Goal: Transaction & Acquisition: Purchase product/service

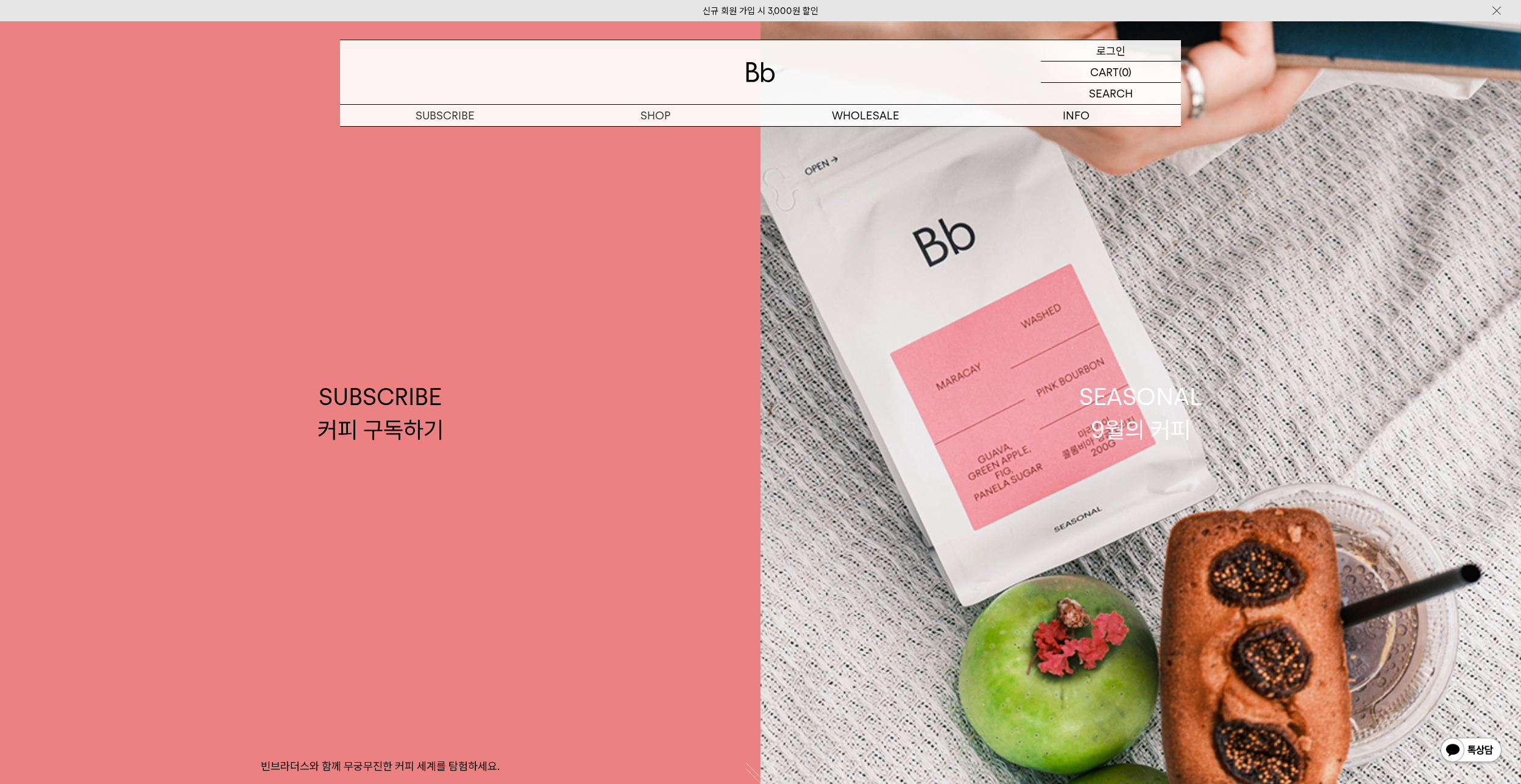
click at [1113, 46] on p "로그인" at bounding box center [1111, 50] width 29 height 21
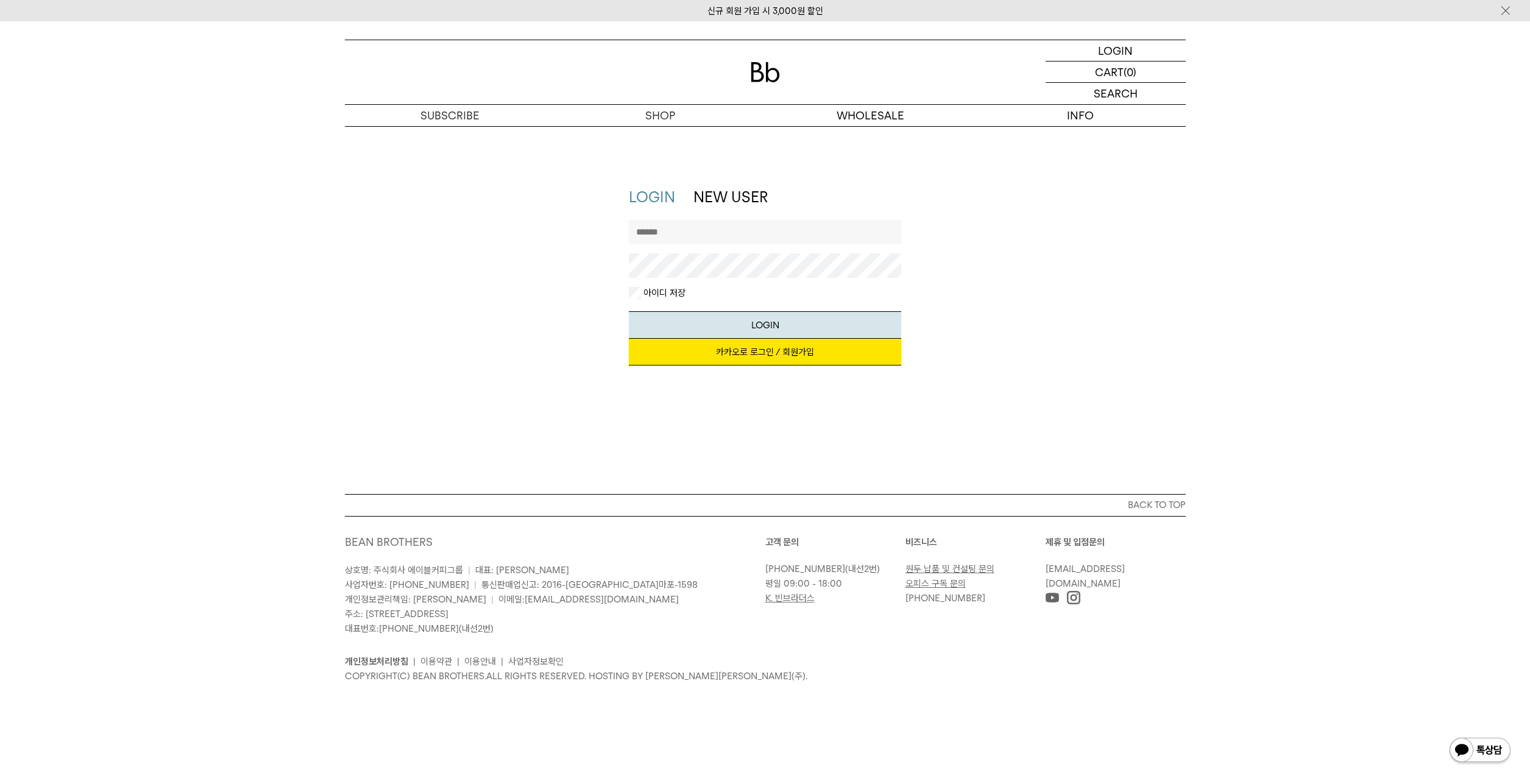
click at [754, 354] on link "카카오로 로그인 / 회원가입" at bounding box center [765, 351] width 273 height 27
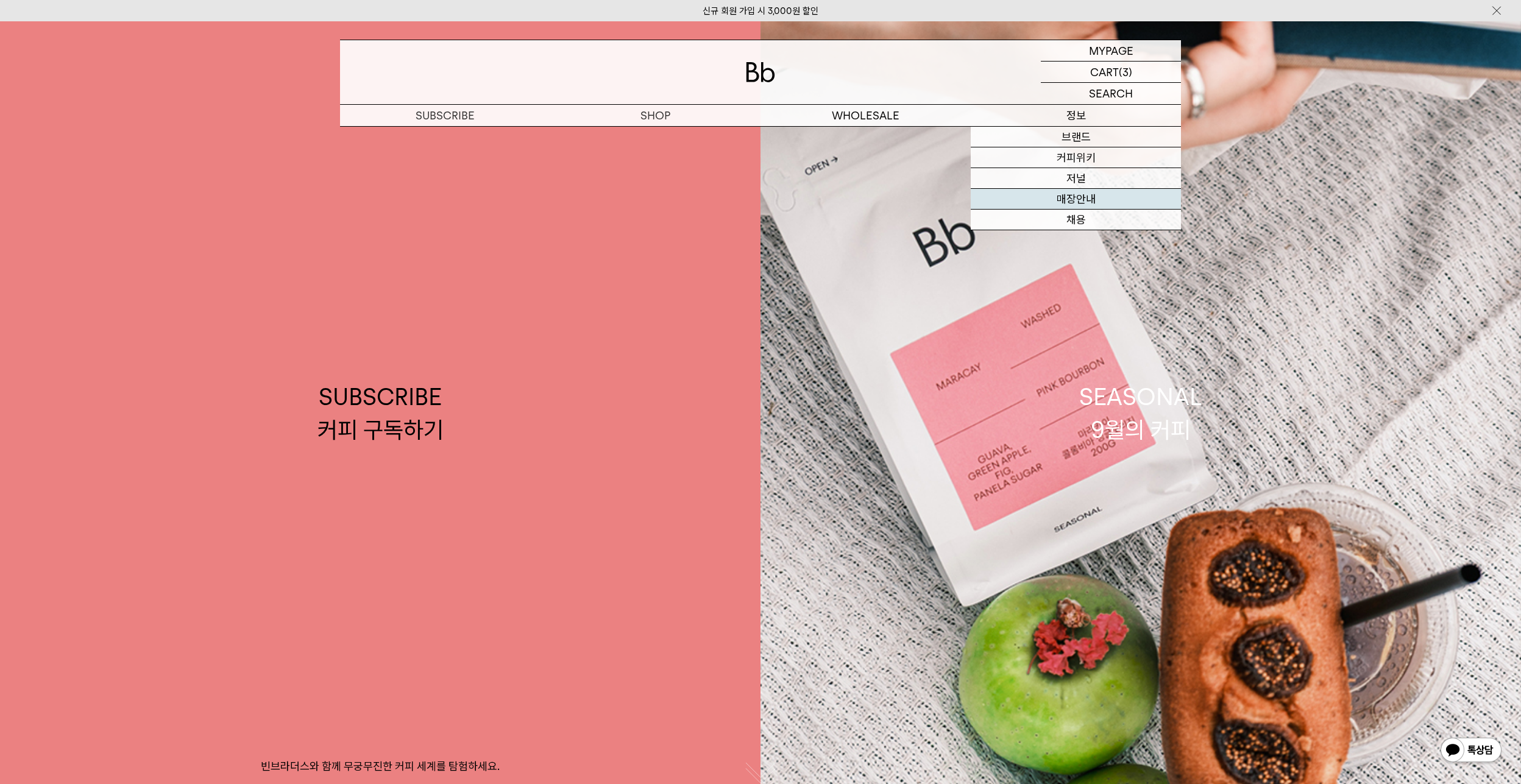
click at [1080, 200] on link "매장안내" at bounding box center [1075, 199] width 210 height 21
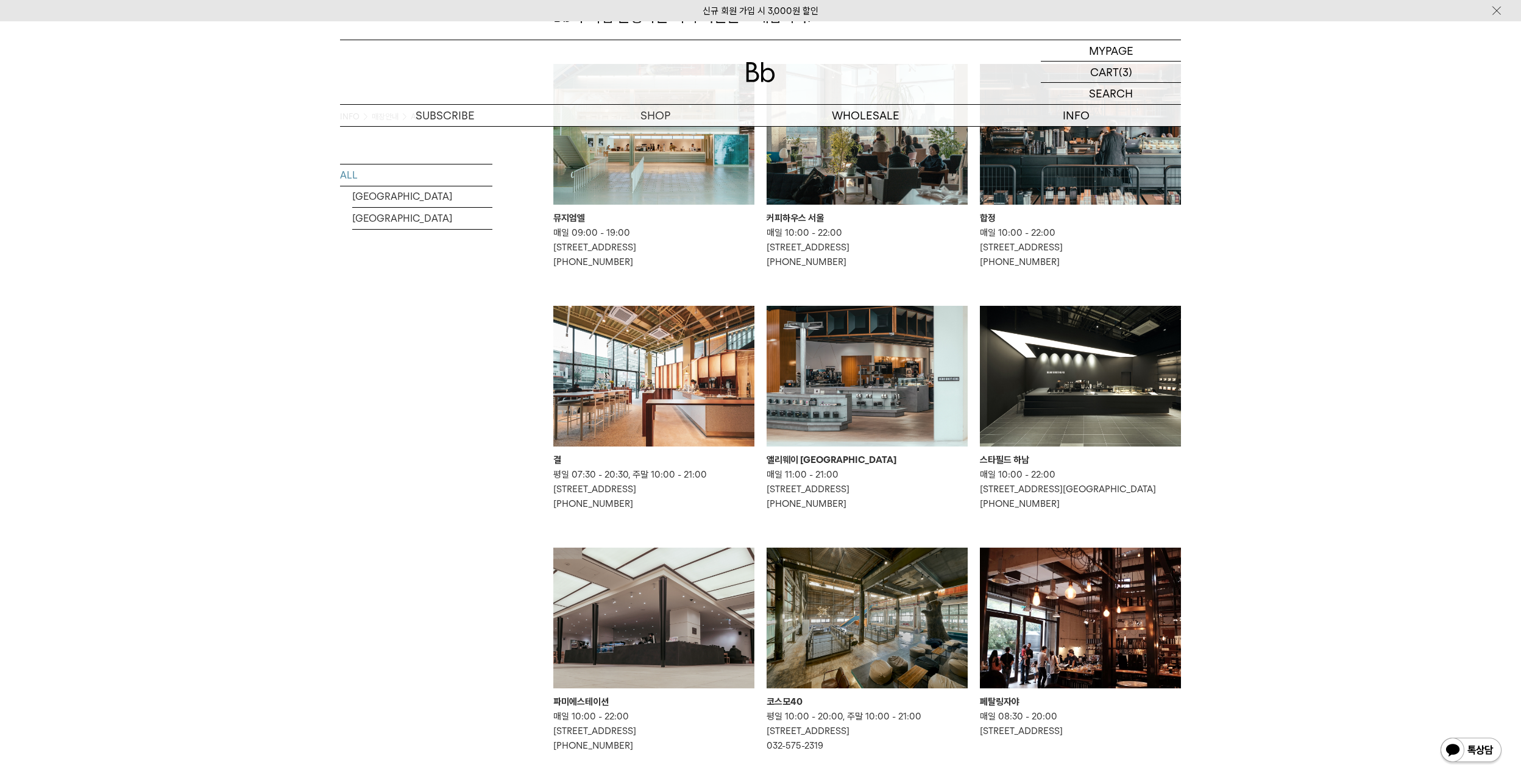
scroll to position [183, 0]
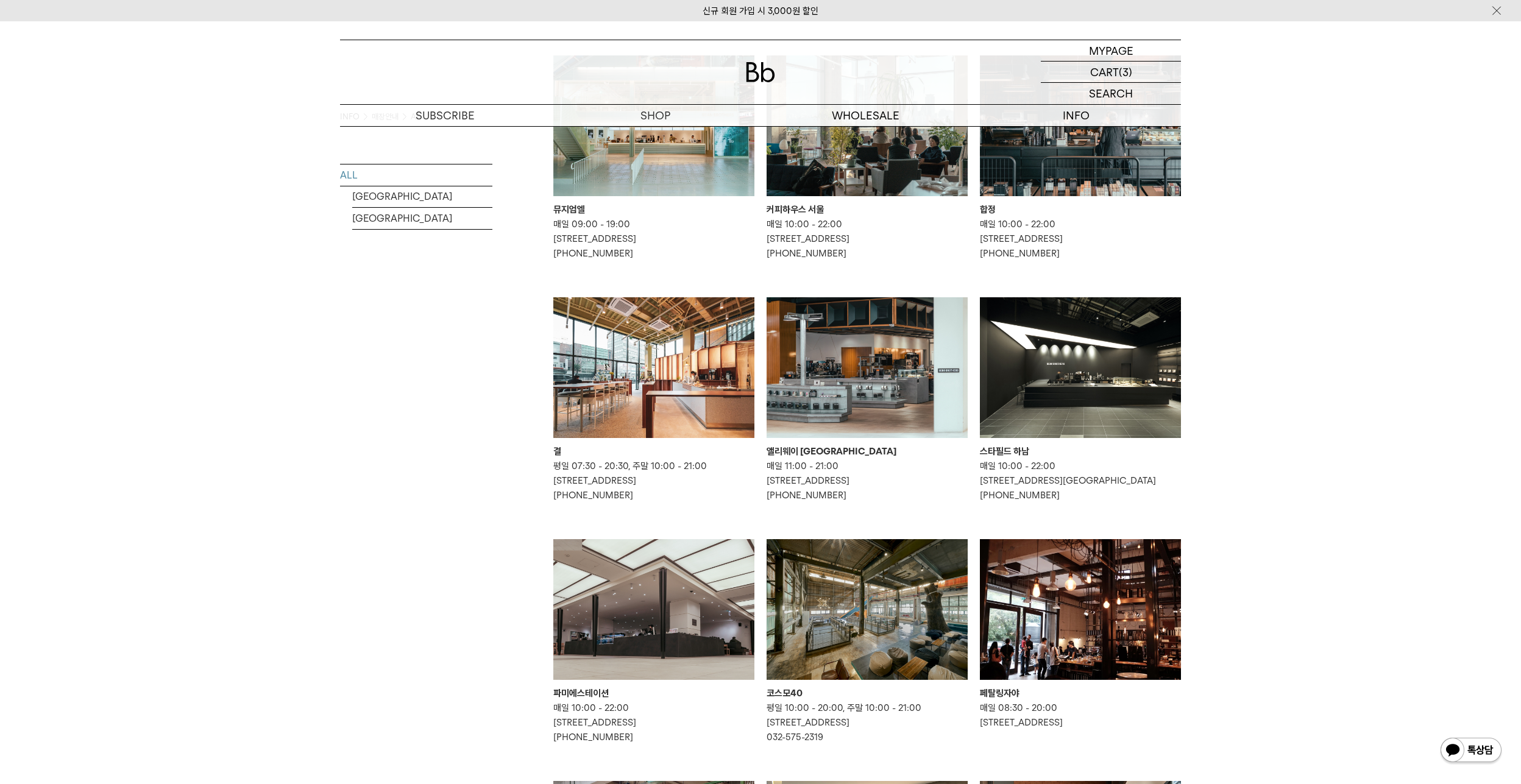
click at [1080, 380] on img at bounding box center [1080, 367] width 201 height 141
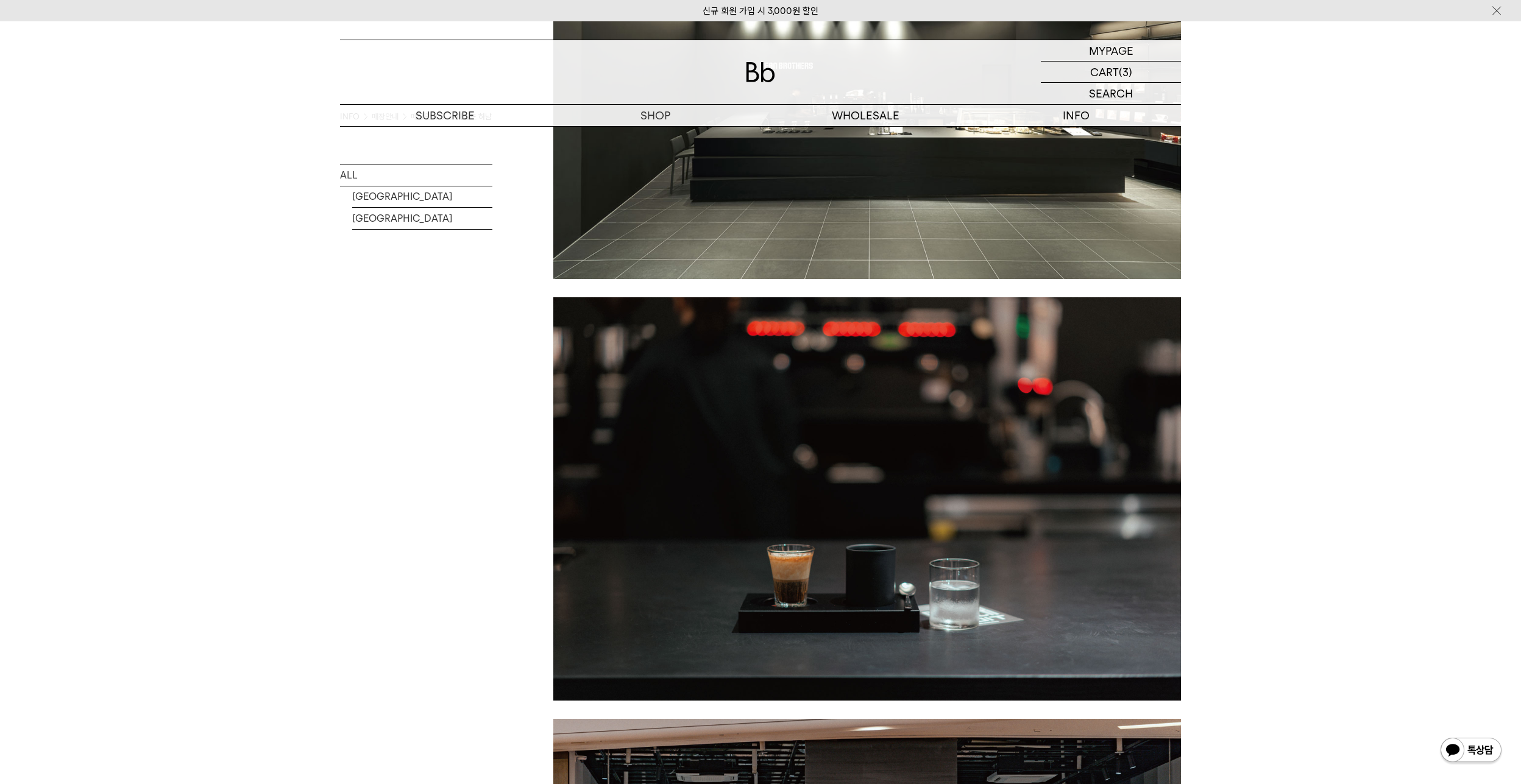
scroll to position [487, 0]
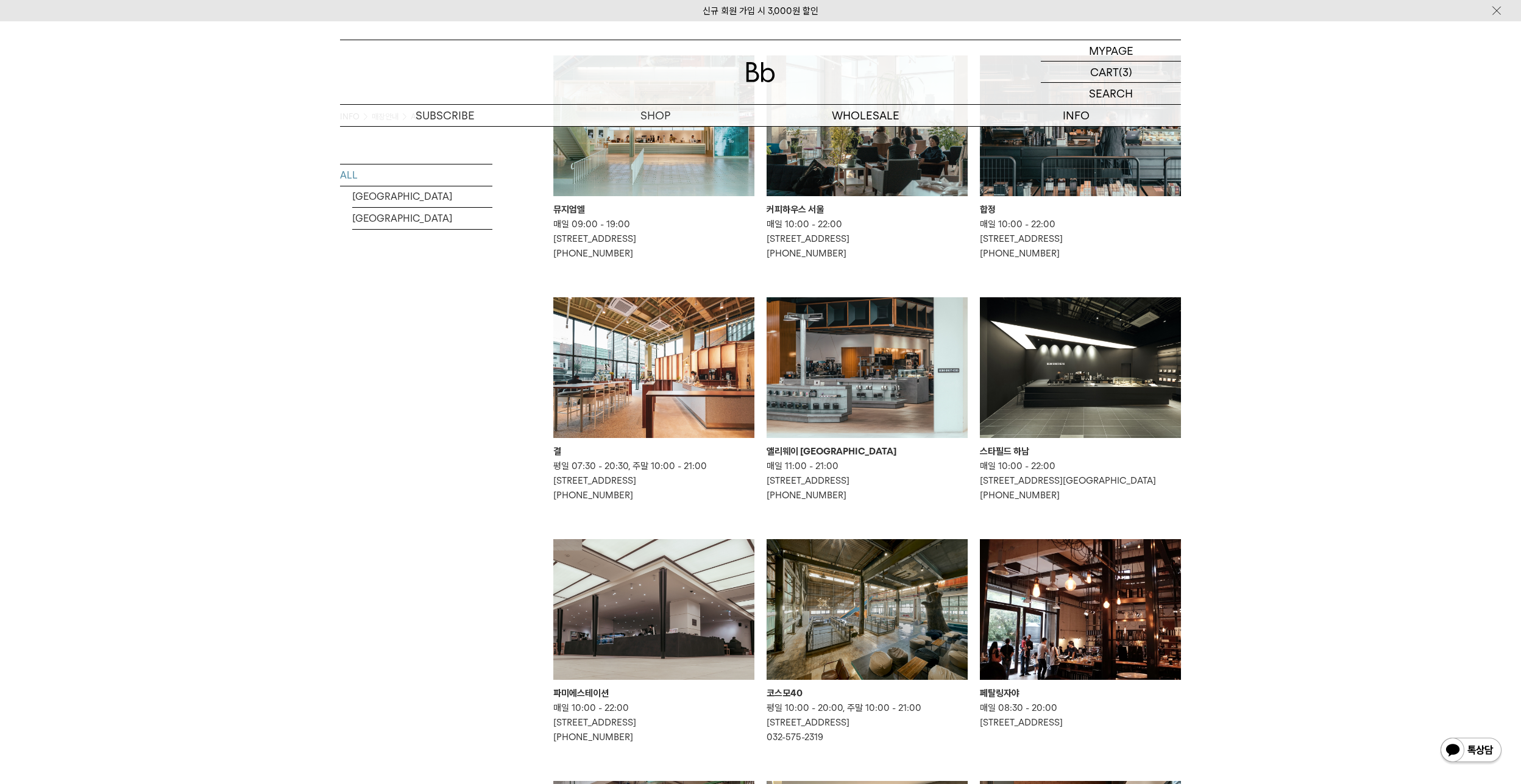
click at [640, 402] on img at bounding box center [654, 367] width 201 height 141
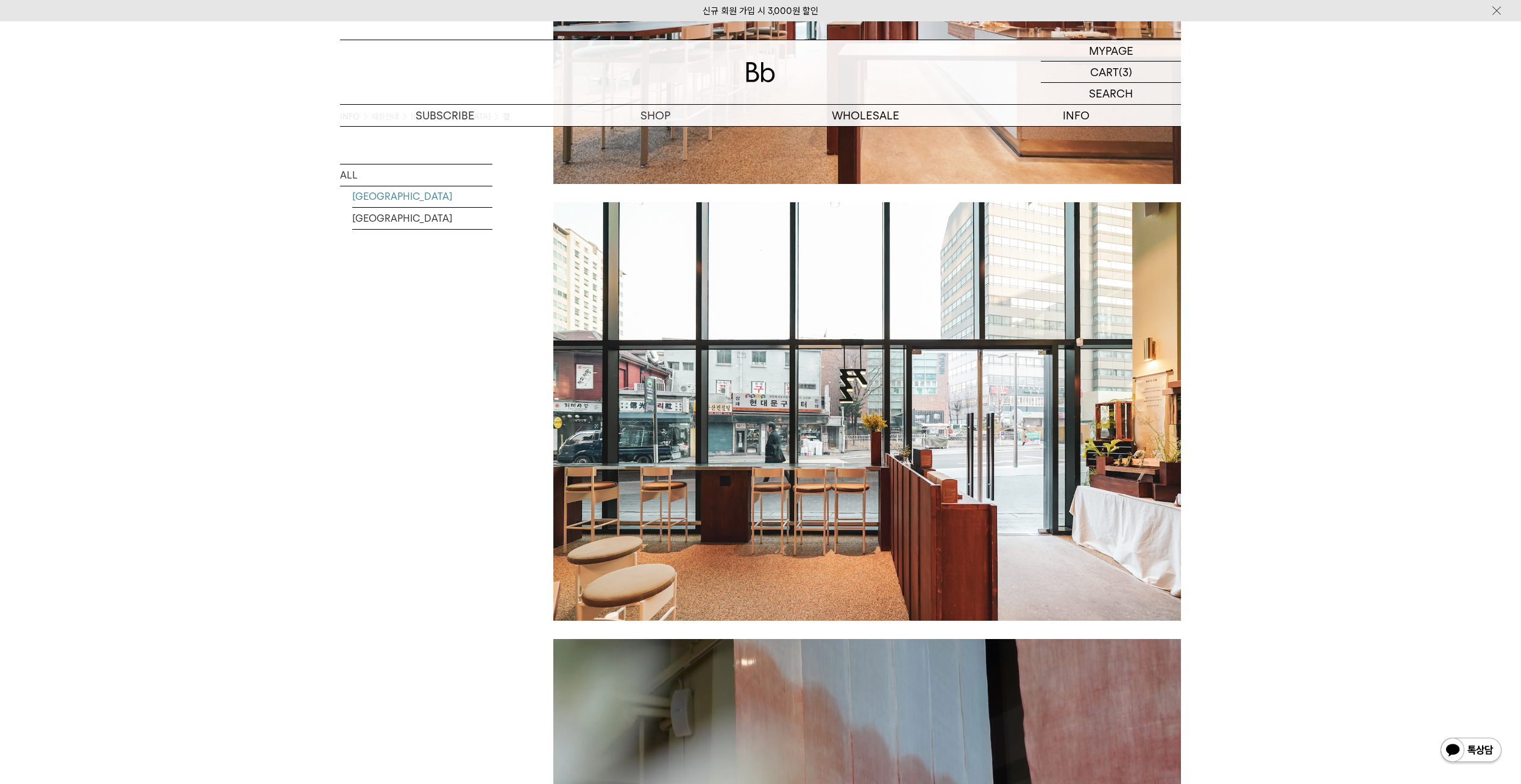
scroll to position [731, 0]
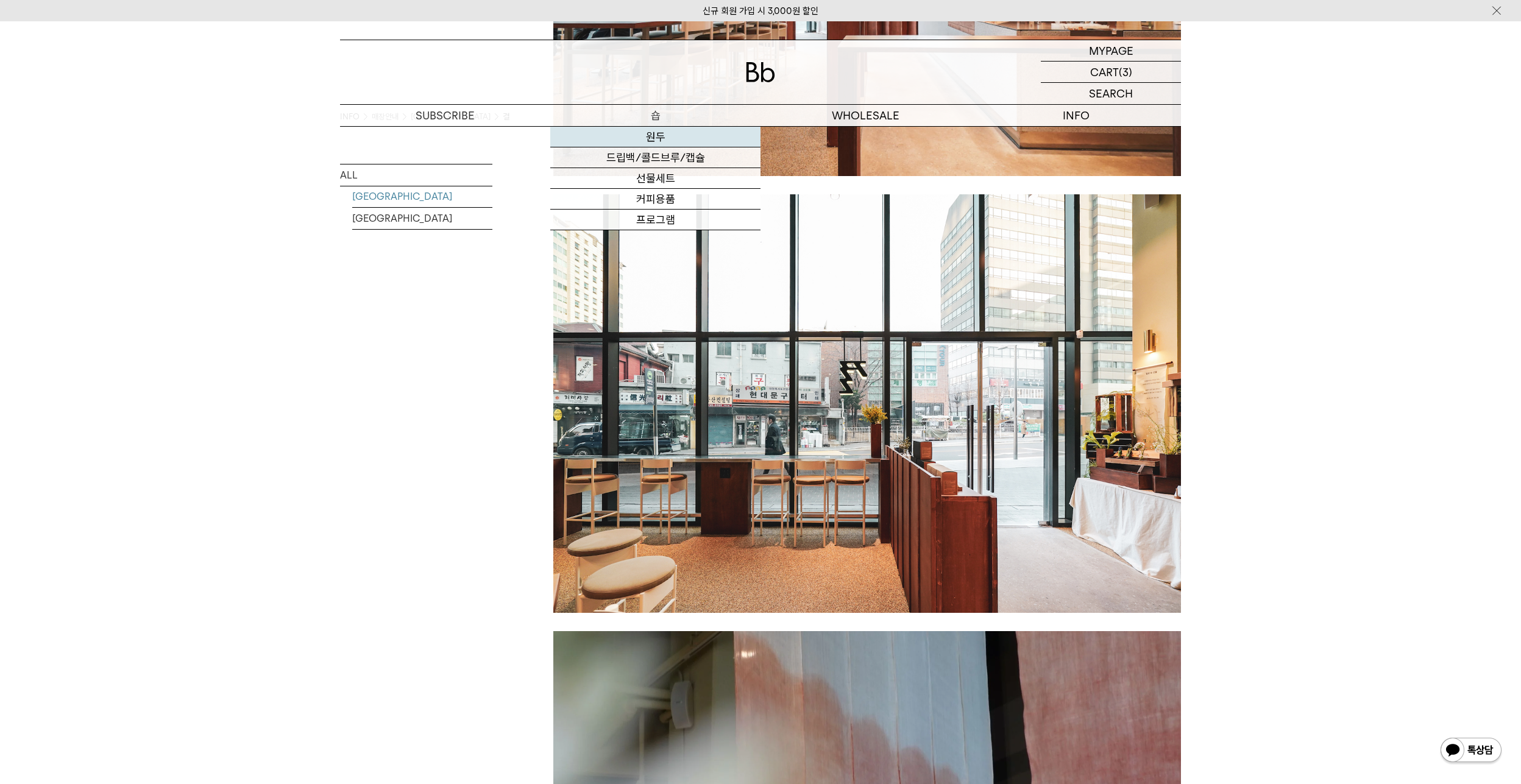
click at [660, 137] on link "원두" at bounding box center [655, 137] width 210 height 21
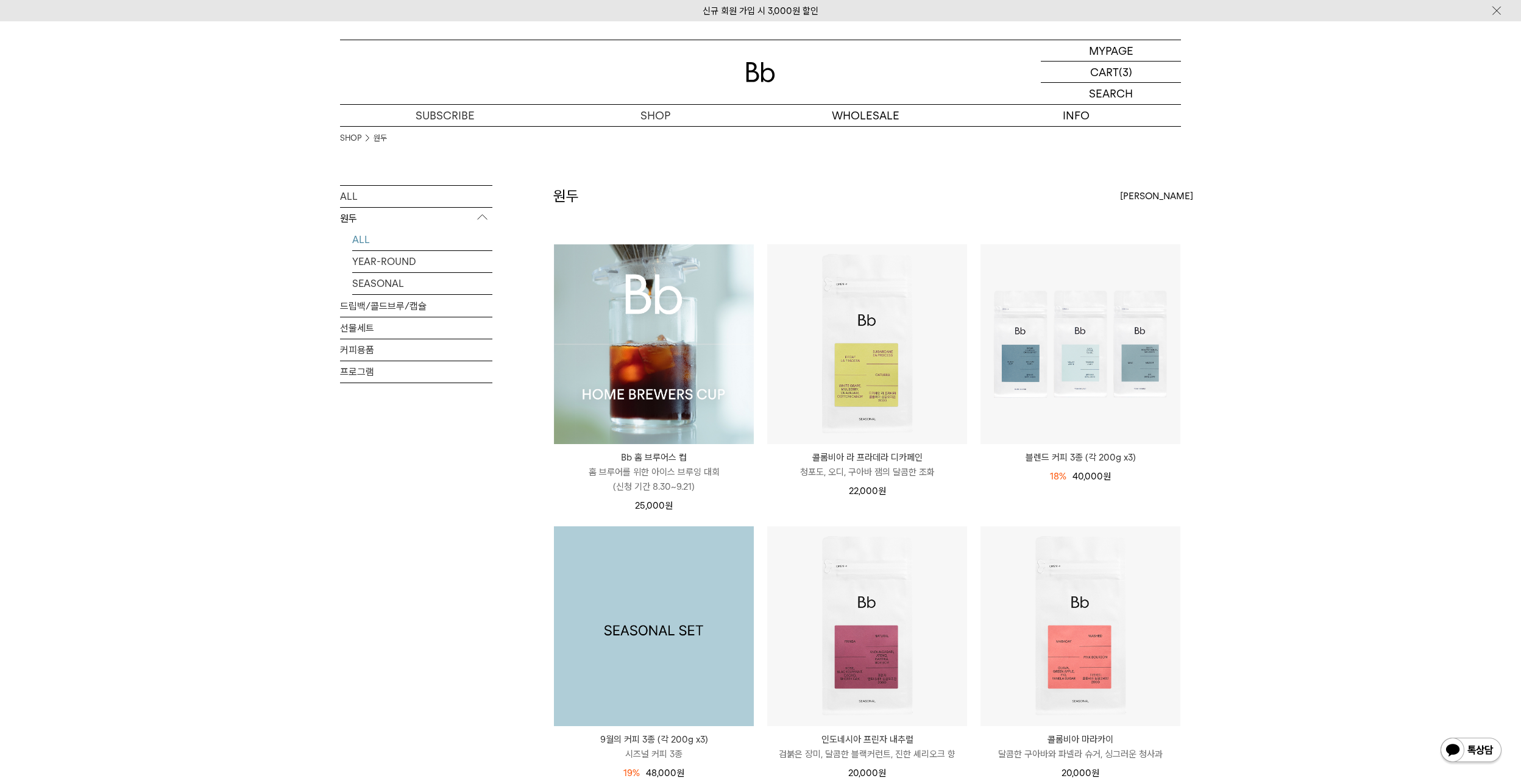
click at [661, 607] on img at bounding box center [654, 626] width 200 height 200
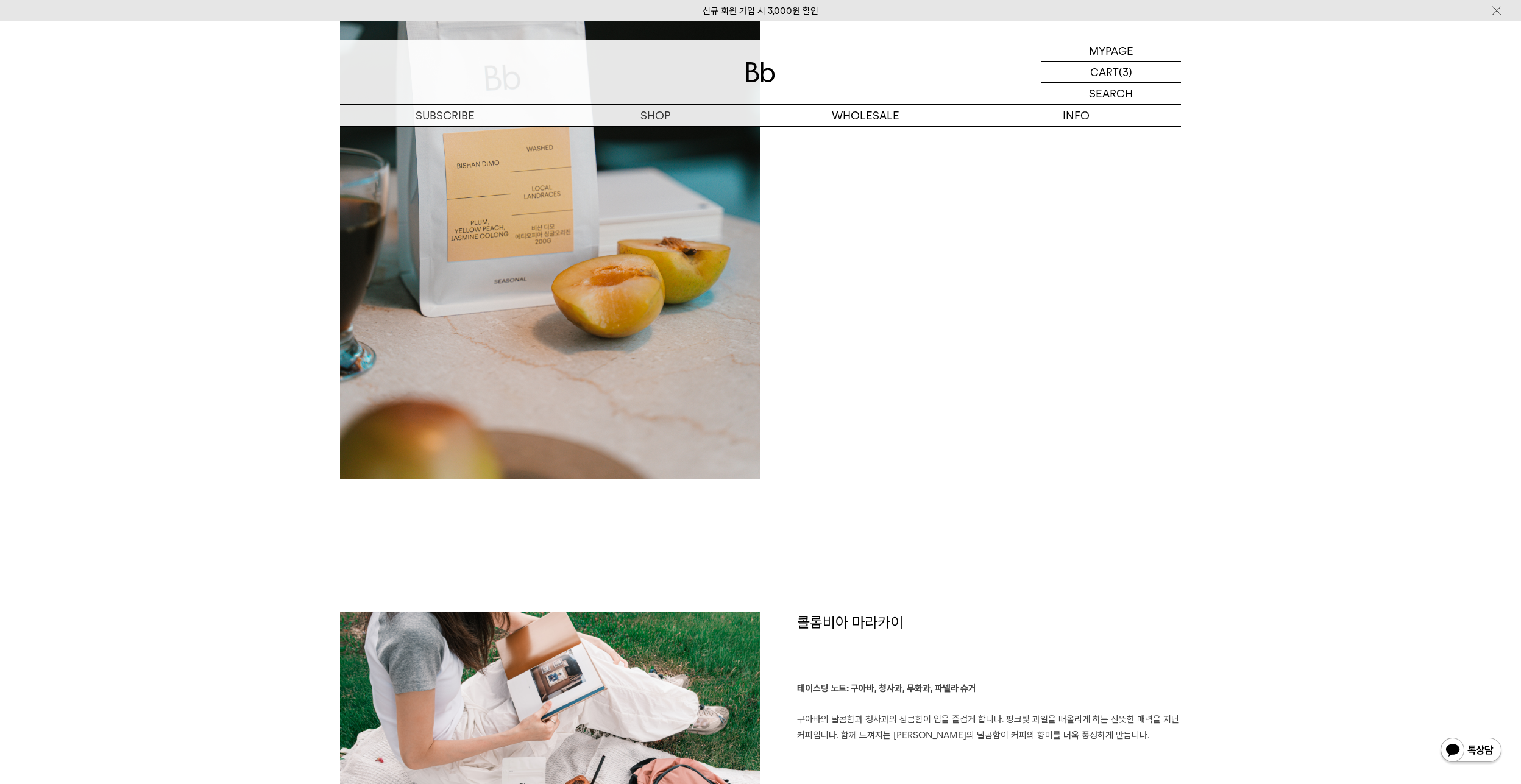
scroll to position [1157, 0]
